Goal: Task Accomplishment & Management: Use online tool/utility

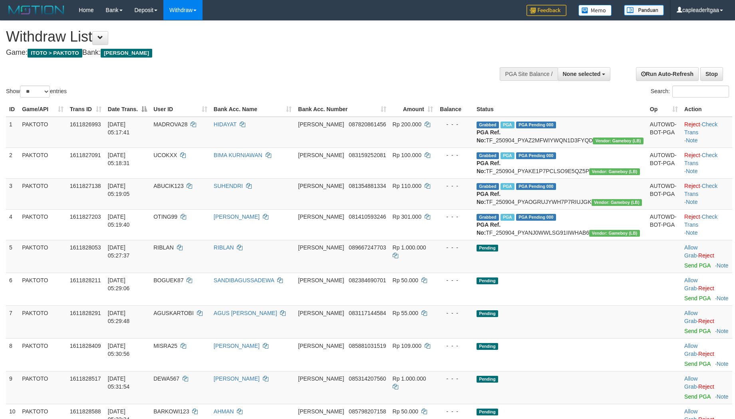
select select
select select "**"
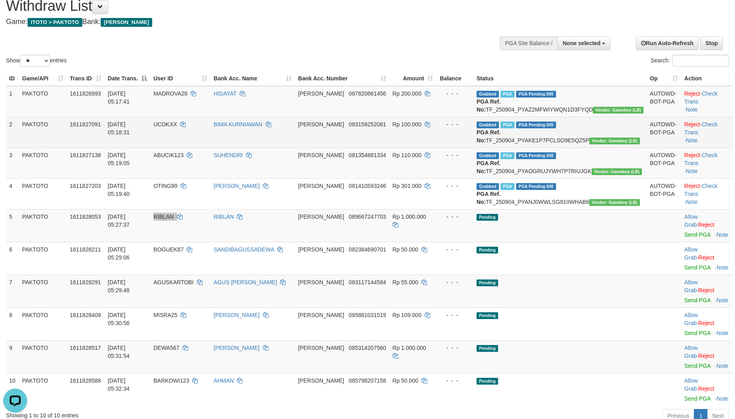
scroll to position [59, 0]
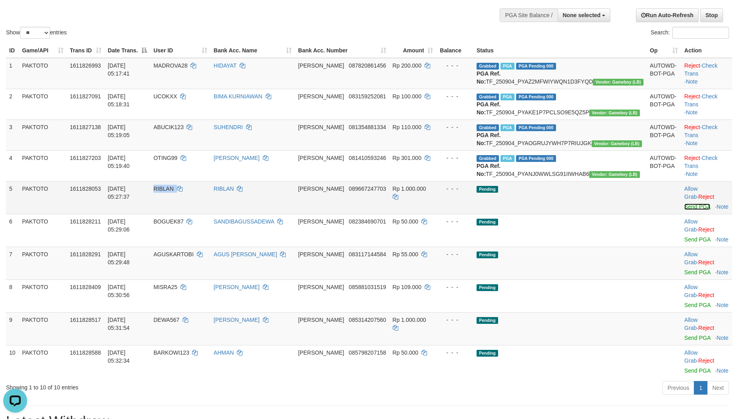
click at [684, 210] on link "Send PGA" at bounding box center [697, 206] width 26 height 6
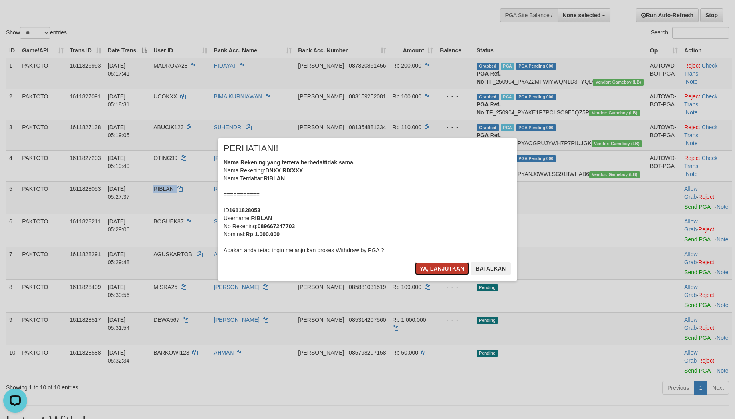
click at [432, 268] on button "Ya, lanjutkan" at bounding box center [442, 268] width 54 height 13
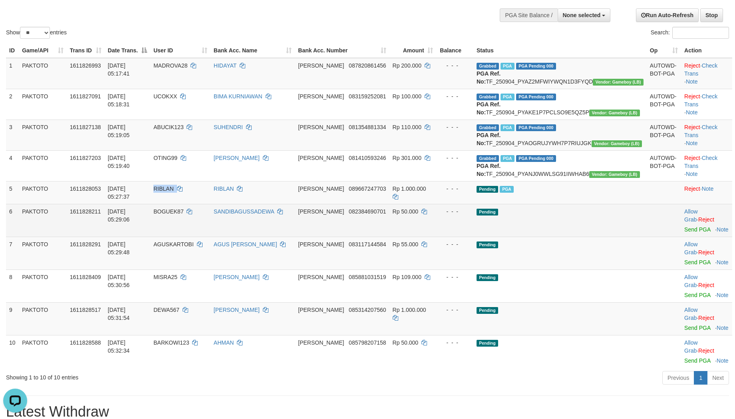
scroll to position [118, 0]
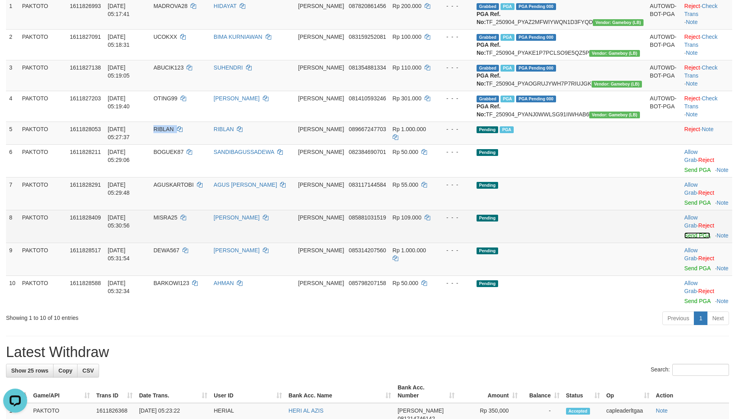
click at [684, 236] on link "Send PGA" at bounding box center [697, 235] width 26 height 6
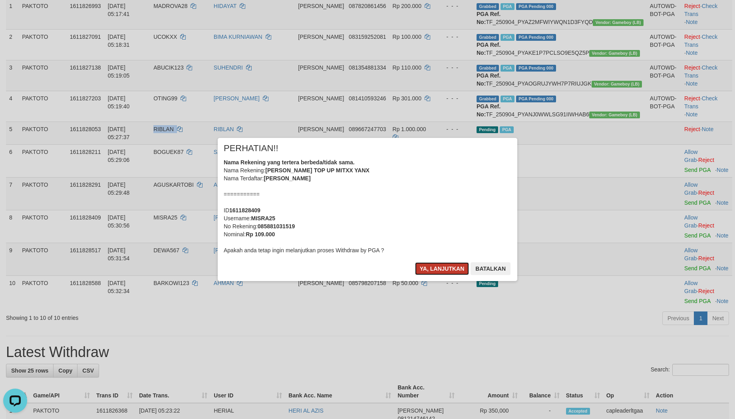
click at [438, 268] on button "Ya, lanjutkan" at bounding box center [442, 268] width 54 height 13
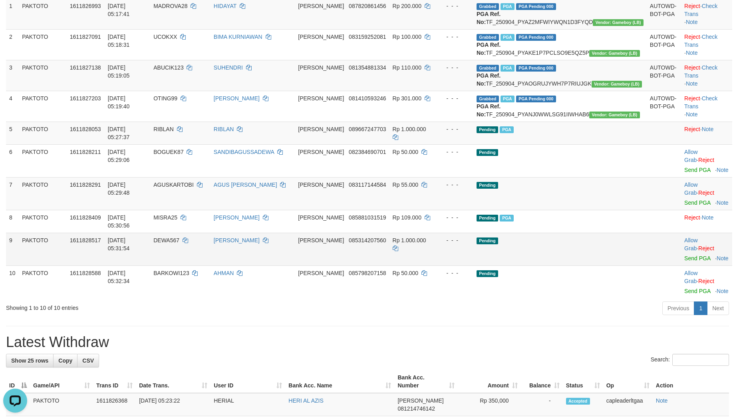
click at [179, 240] on span "DEWA567" at bounding box center [166, 240] width 26 height 6
copy td "DEWA567"
drag, startPoint x: 675, startPoint y: 249, endPoint x: 671, endPoint y: 248, distance: 4.0
click at [684, 255] on link "Send PGA" at bounding box center [697, 258] width 26 height 6
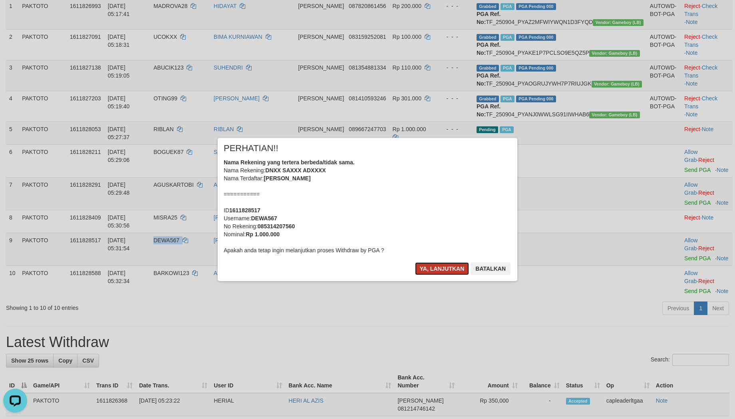
click at [433, 268] on button "Ya, lanjutkan" at bounding box center [442, 268] width 54 height 13
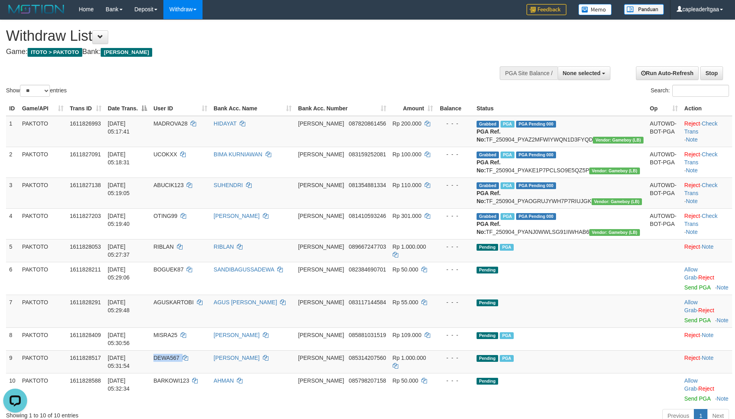
scroll to position [0, 0]
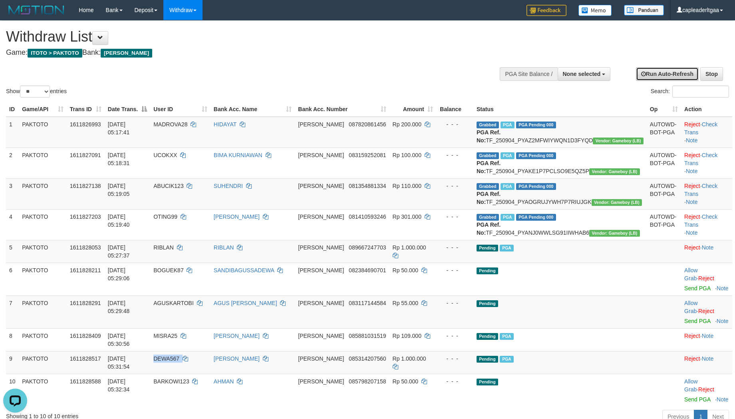
click at [642, 72] on icon at bounding box center [643, 74] width 5 height 6
